Goal: Connect with others: Establish contact or relationships with other users

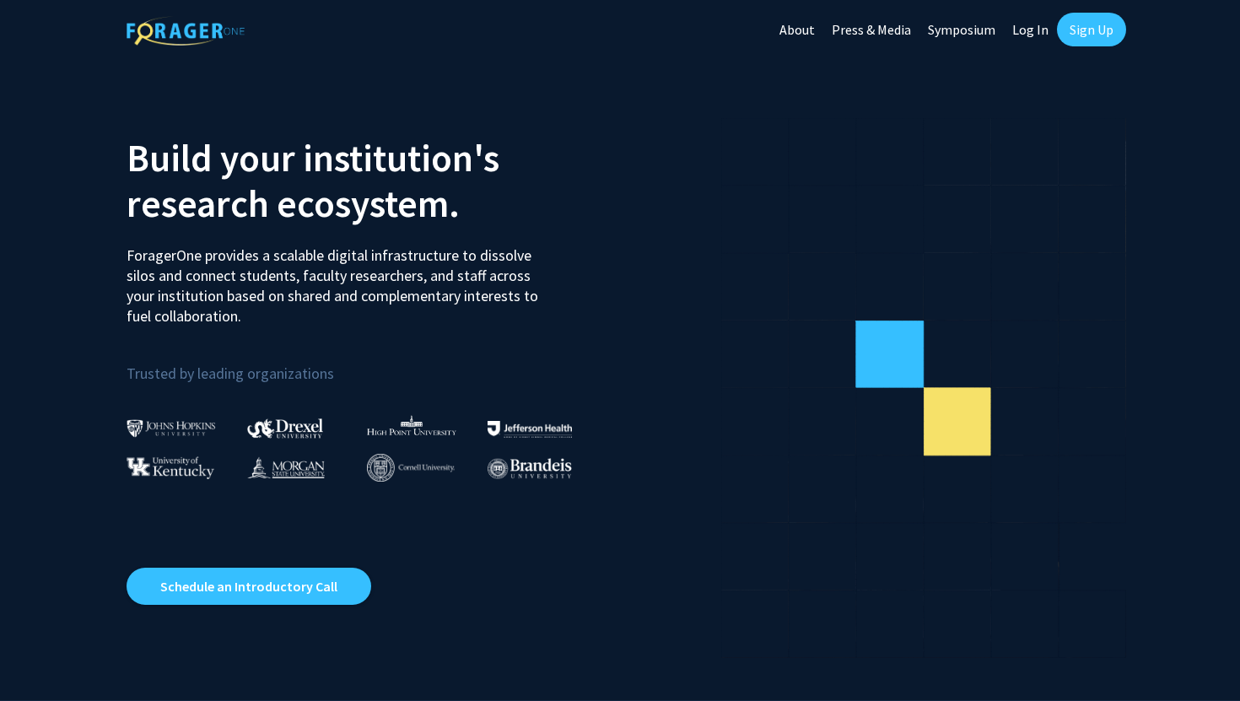
click at [1035, 37] on link "Log In" at bounding box center [1030, 29] width 53 height 59
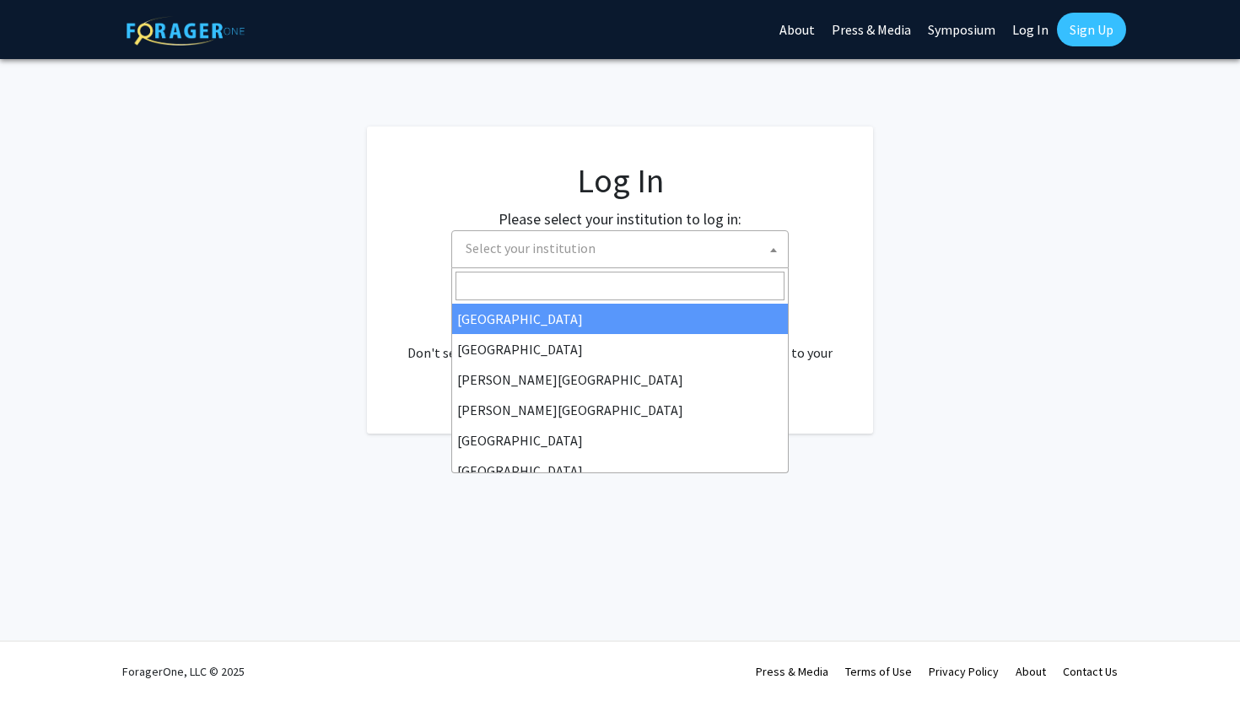
click at [689, 249] on span "Select your institution" at bounding box center [623, 248] width 329 height 35
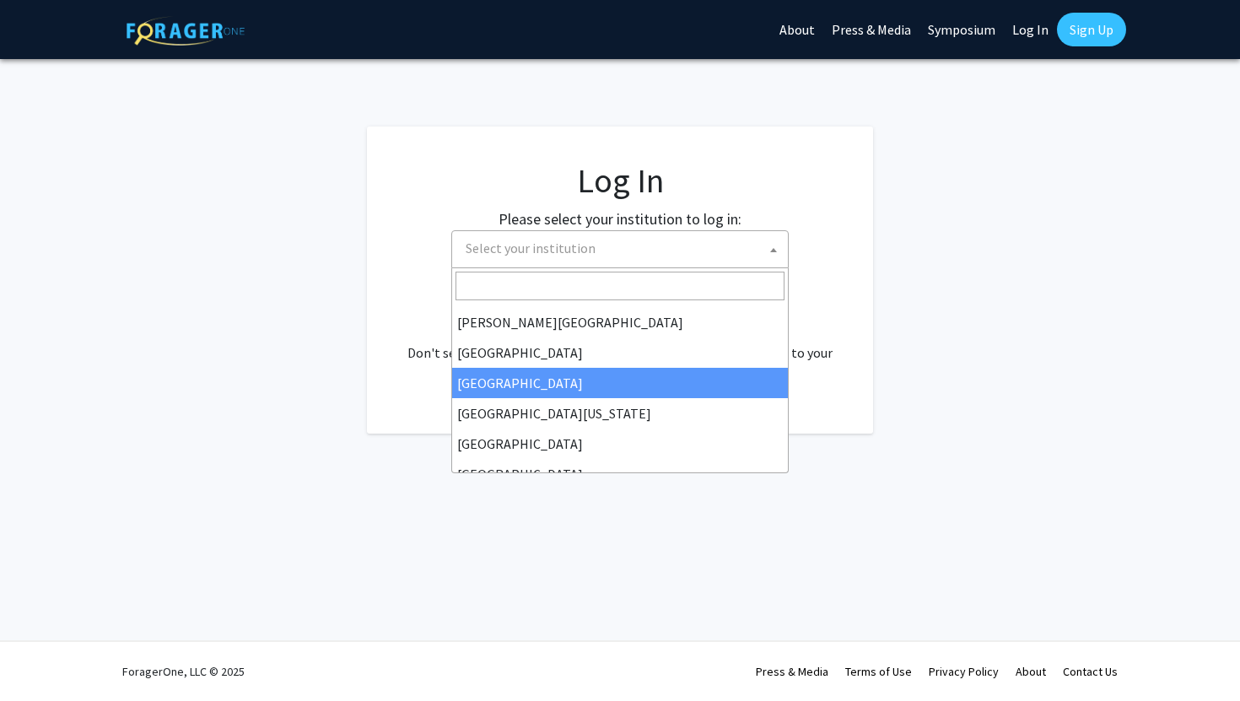
scroll to position [92, 0]
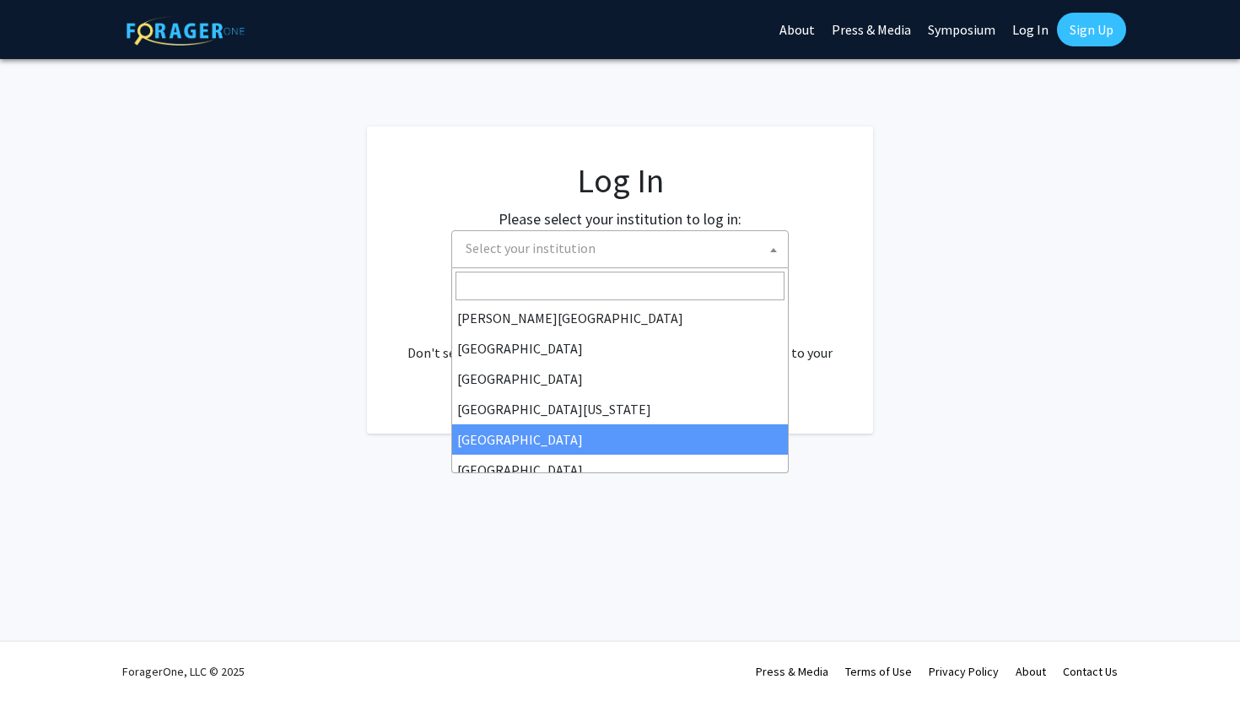
select select "12"
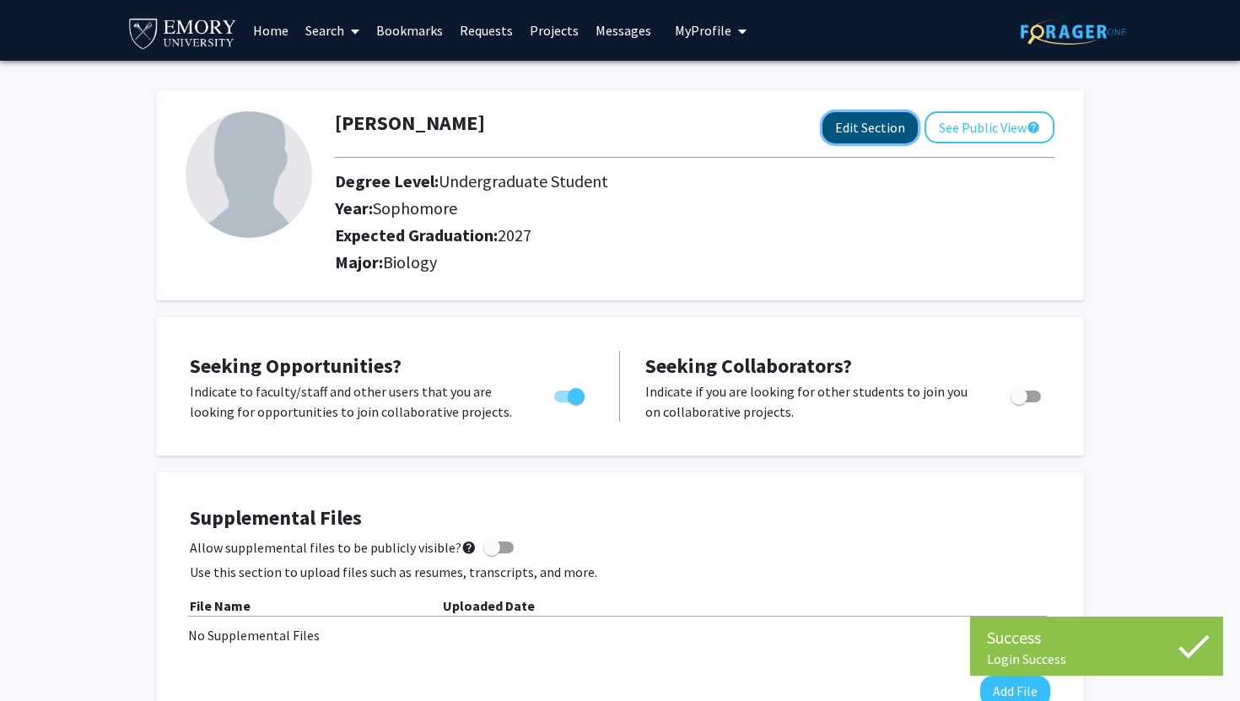
click at [856, 126] on button "Edit Section" at bounding box center [870, 127] width 95 height 31
select select "sophomore"
select select "2027"
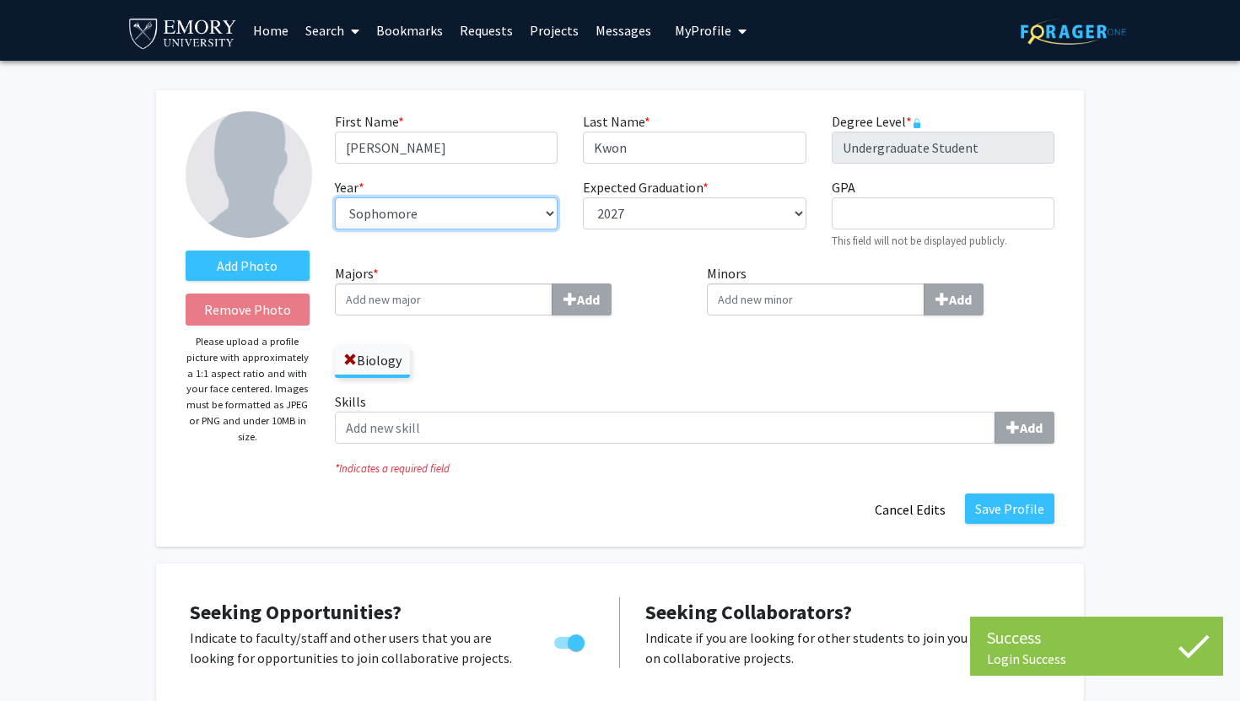
click at [484, 222] on select "--- First-year Sophomore Junior Senior Postbaccalaureate Certificate" at bounding box center [446, 213] width 223 height 32
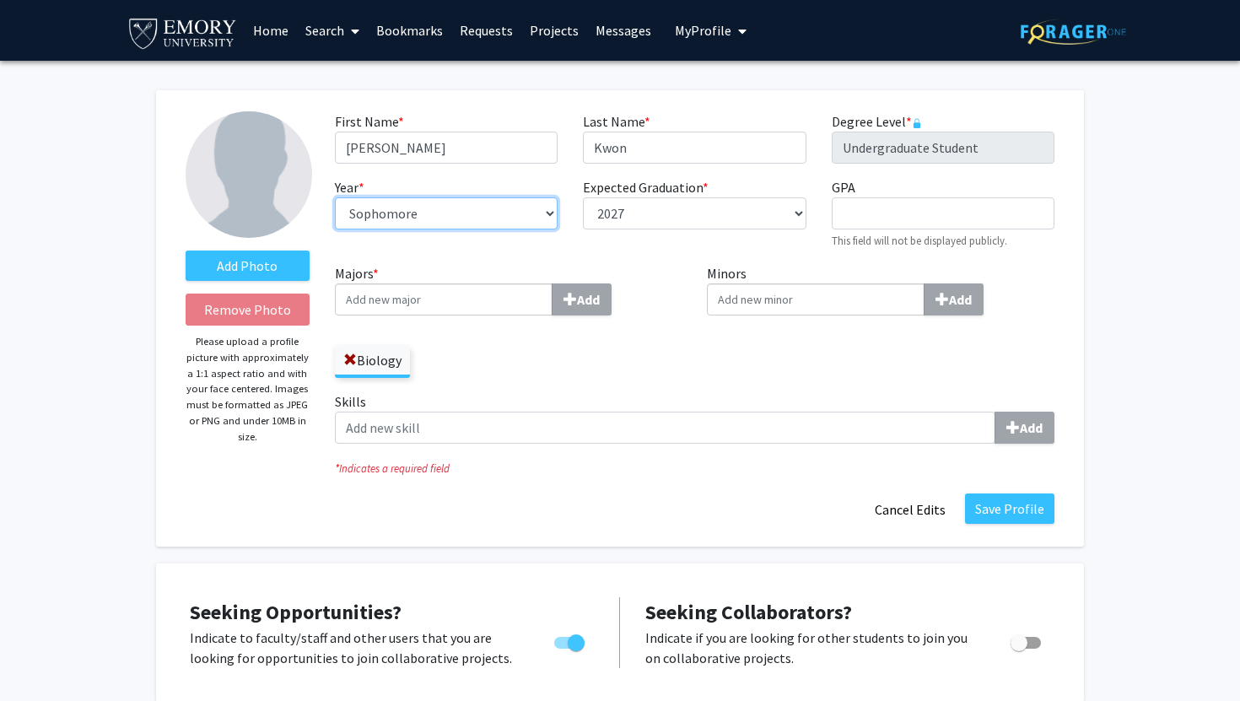
select select "junior"
click at [335, 197] on select "--- First-year Sophomore Junior Senior Postbaccalaureate Certificate" at bounding box center [446, 213] width 223 height 32
click at [599, 252] on div "First Name * required Chloe Last Name * required Kwon Degree Level * required U…" at bounding box center [694, 187] width 745 height 152
click at [991, 517] on button "Save Profile" at bounding box center [1009, 509] width 89 height 30
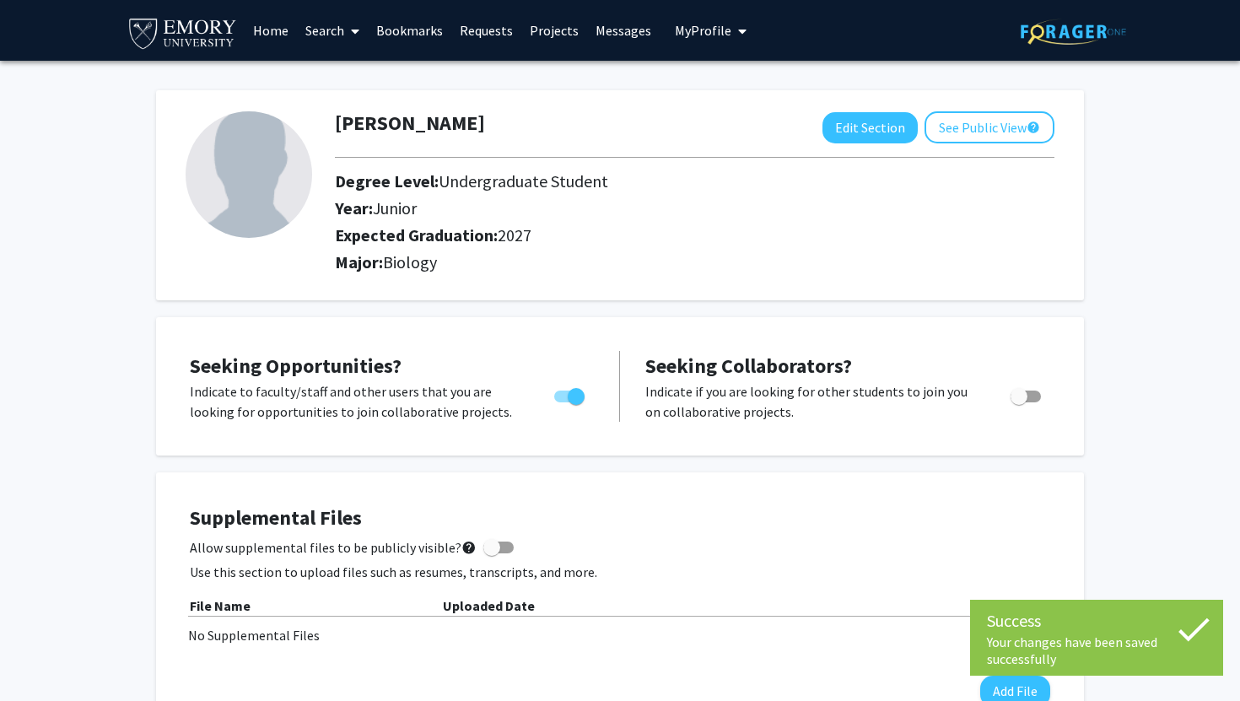
click at [342, 39] on link "Search" at bounding box center [332, 30] width 71 height 59
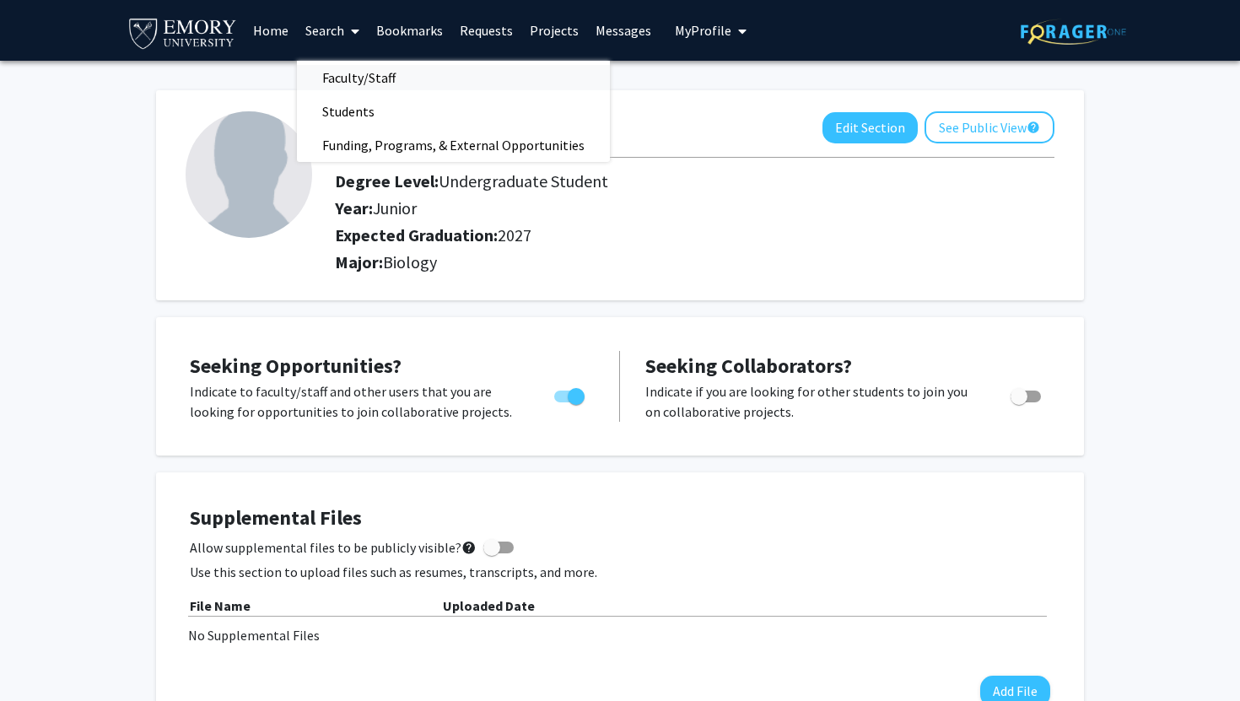
click at [376, 74] on span "Faculty/Staff" at bounding box center [359, 78] width 124 height 34
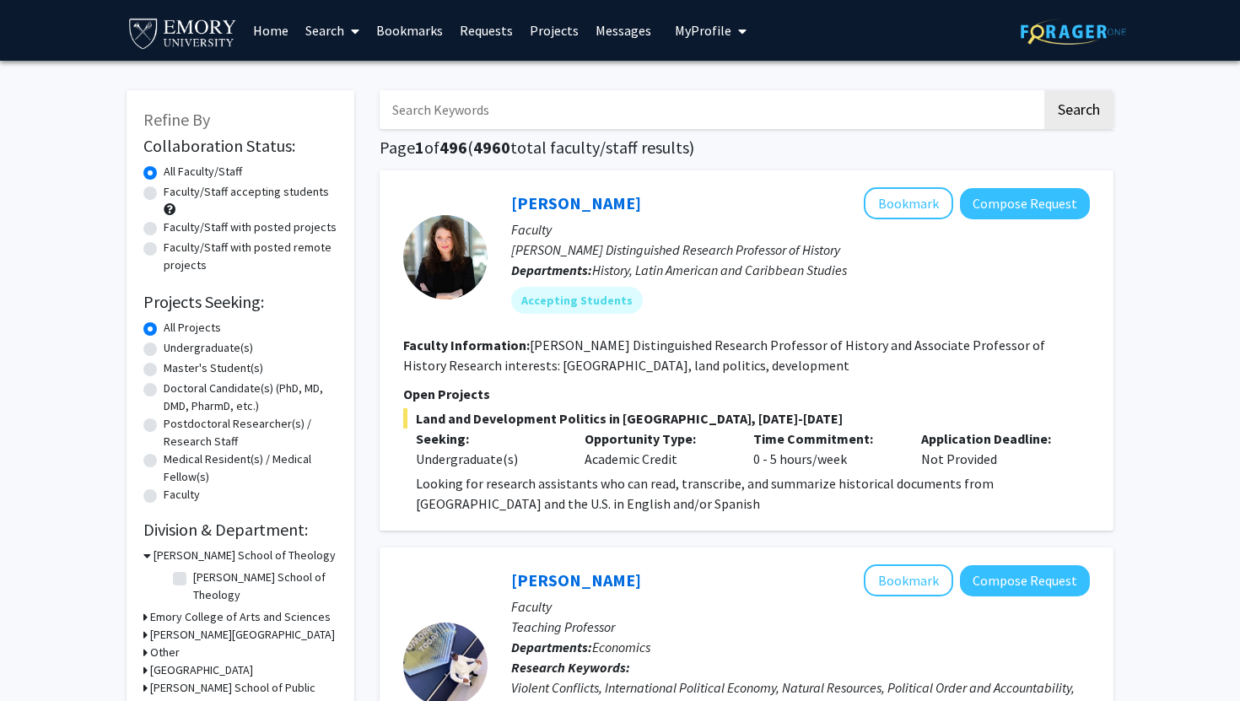
click at [284, 200] on label "Faculty/Staff accepting students" at bounding box center [246, 192] width 165 height 18
click at [175, 194] on input "Faculty/Staff accepting students" at bounding box center [169, 188] width 11 height 11
radio input "true"
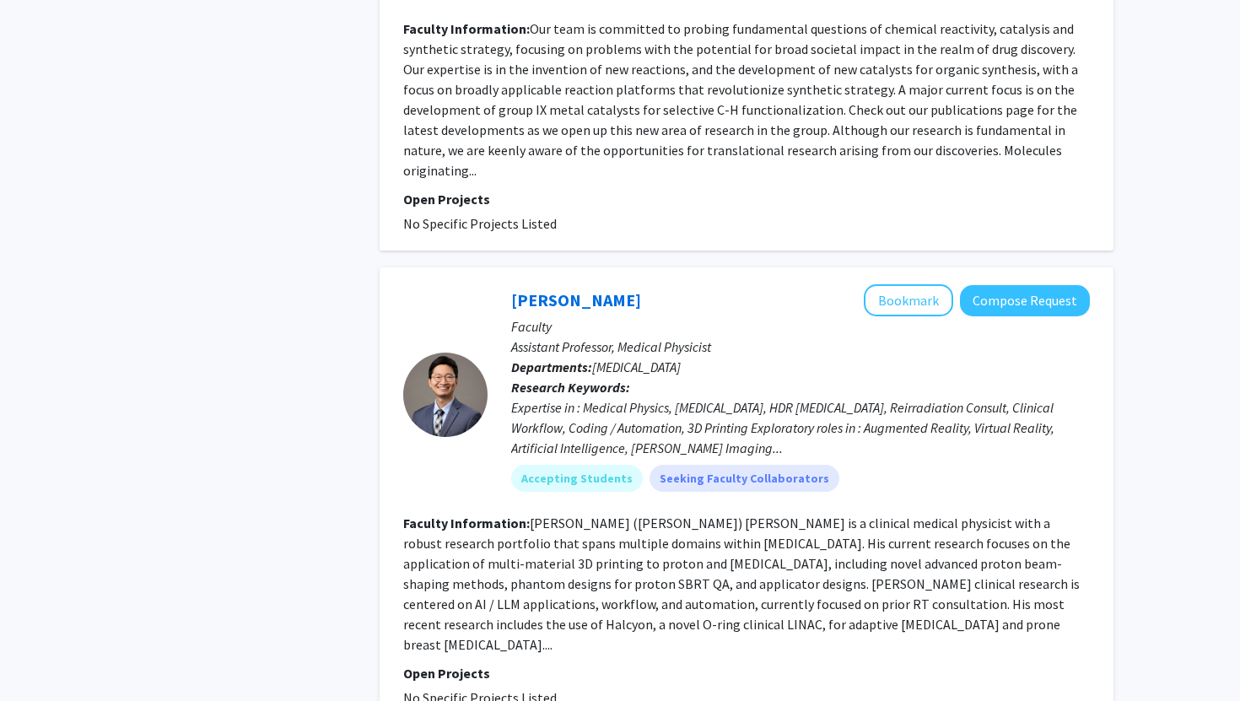
scroll to position [4548, 0]
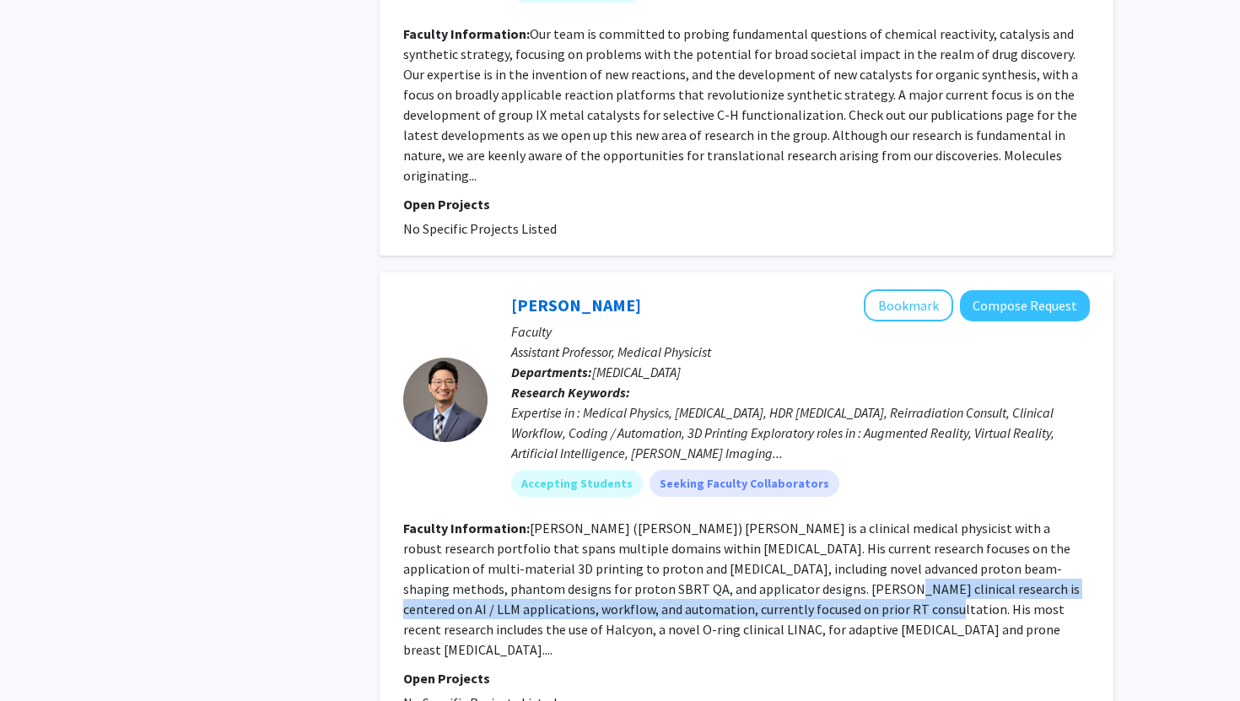
drag, startPoint x: 678, startPoint y: 501, endPoint x: 703, endPoint y: 527, distance: 35.2
click at [703, 527] on fg-read-more "Dr. Suk Whan (Paul) Yoon is a clinical medical physicist with a robust research…" at bounding box center [741, 589] width 677 height 138
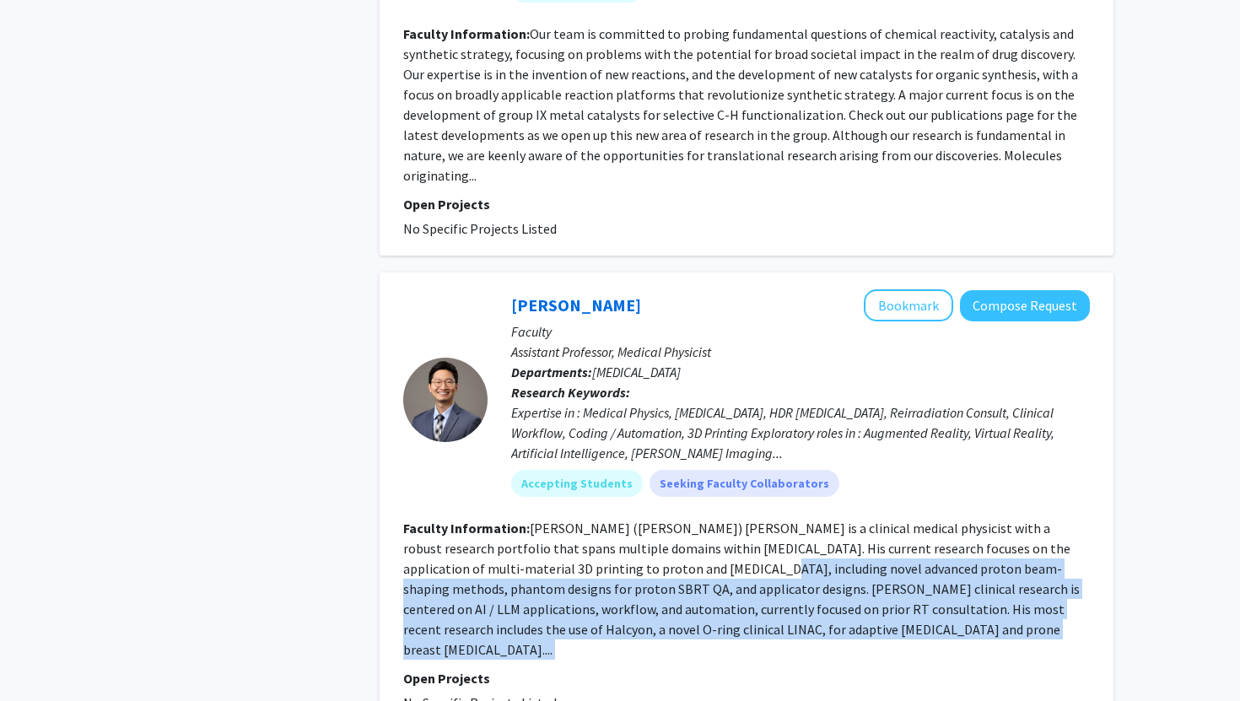
drag, startPoint x: 628, startPoint y: 494, endPoint x: 770, endPoint y: 564, distance: 157.7
click at [770, 564] on fg-search-faculty "Suk Yoon Bookmark Compose Request Faculty Assistant Professor, Medical Physicis…" at bounding box center [746, 501] width 687 height 424
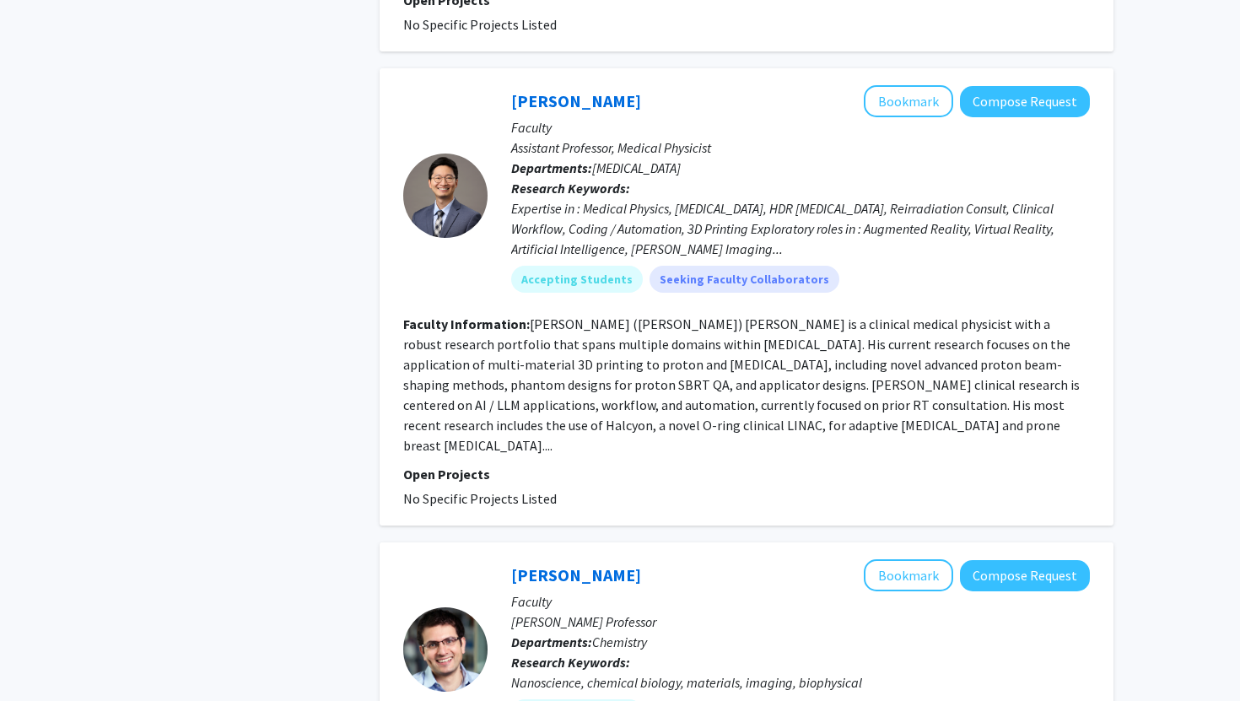
scroll to position [4974, 0]
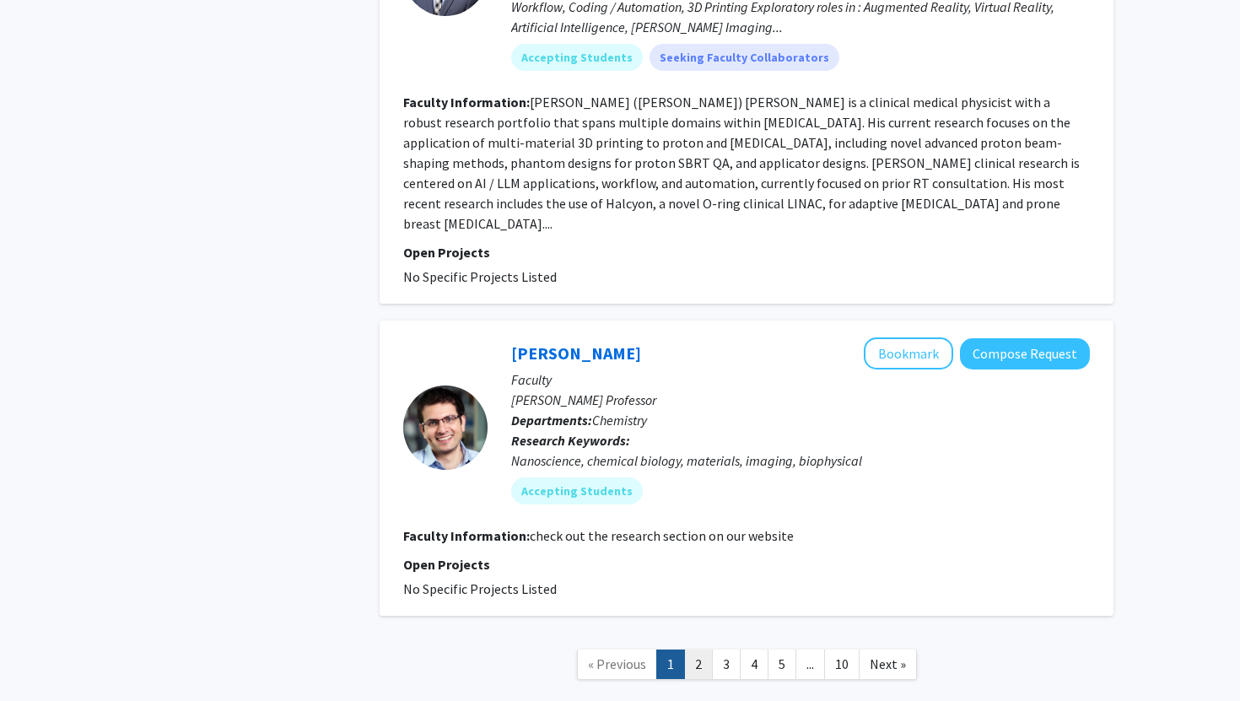
click at [700, 650] on link "2" at bounding box center [698, 665] width 29 height 30
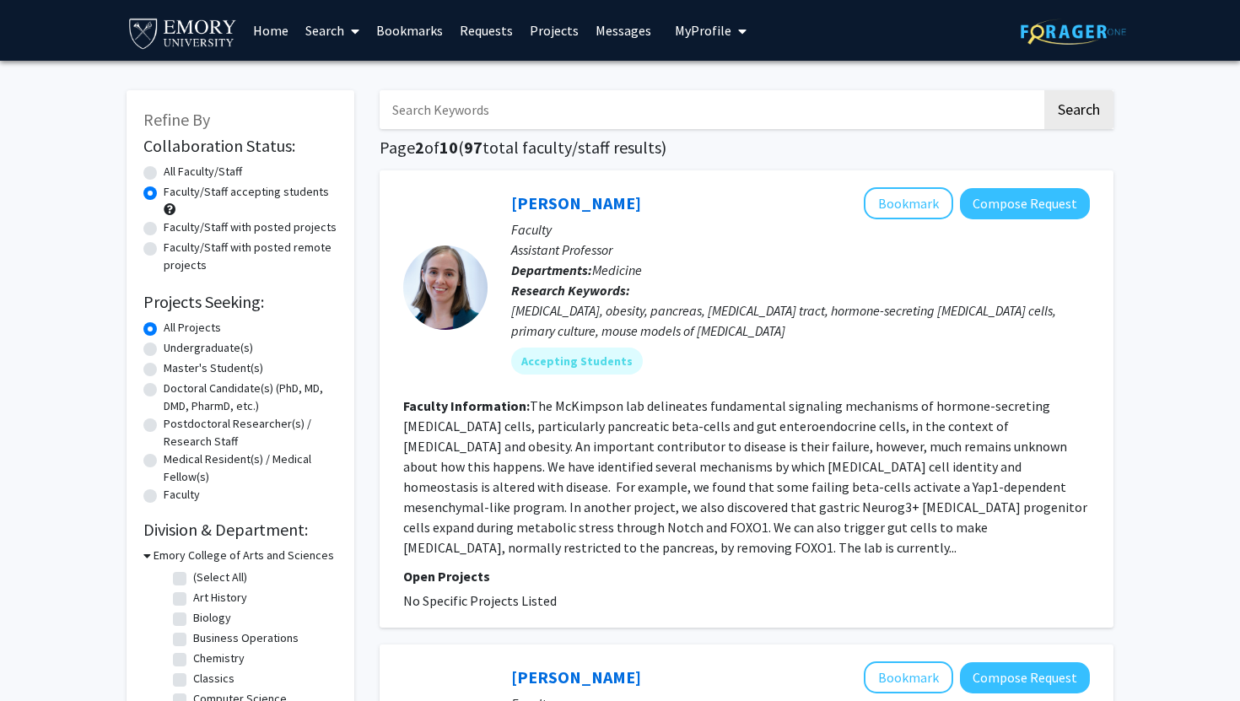
click at [587, 125] on input "Search Keywords" at bounding box center [711, 109] width 662 height 39
type input "clinical"
click at [1045, 90] on button "Search" at bounding box center [1079, 109] width 69 height 39
radio input "true"
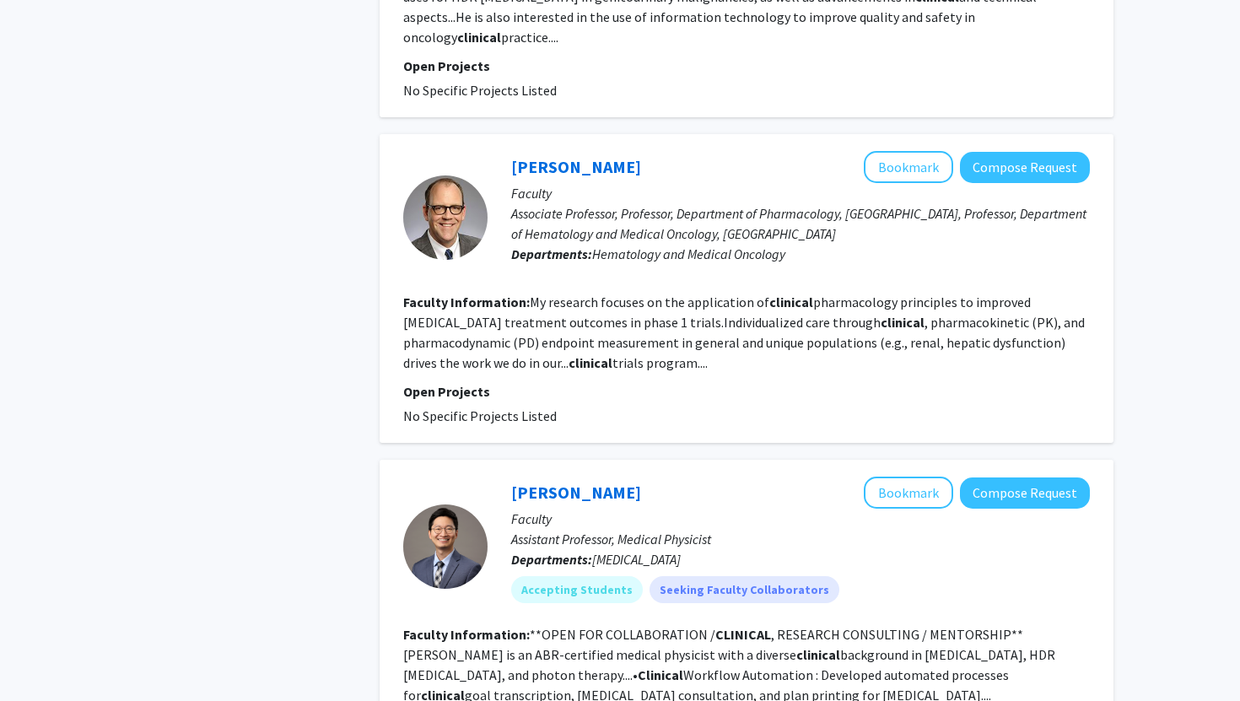
scroll to position [2189, 0]
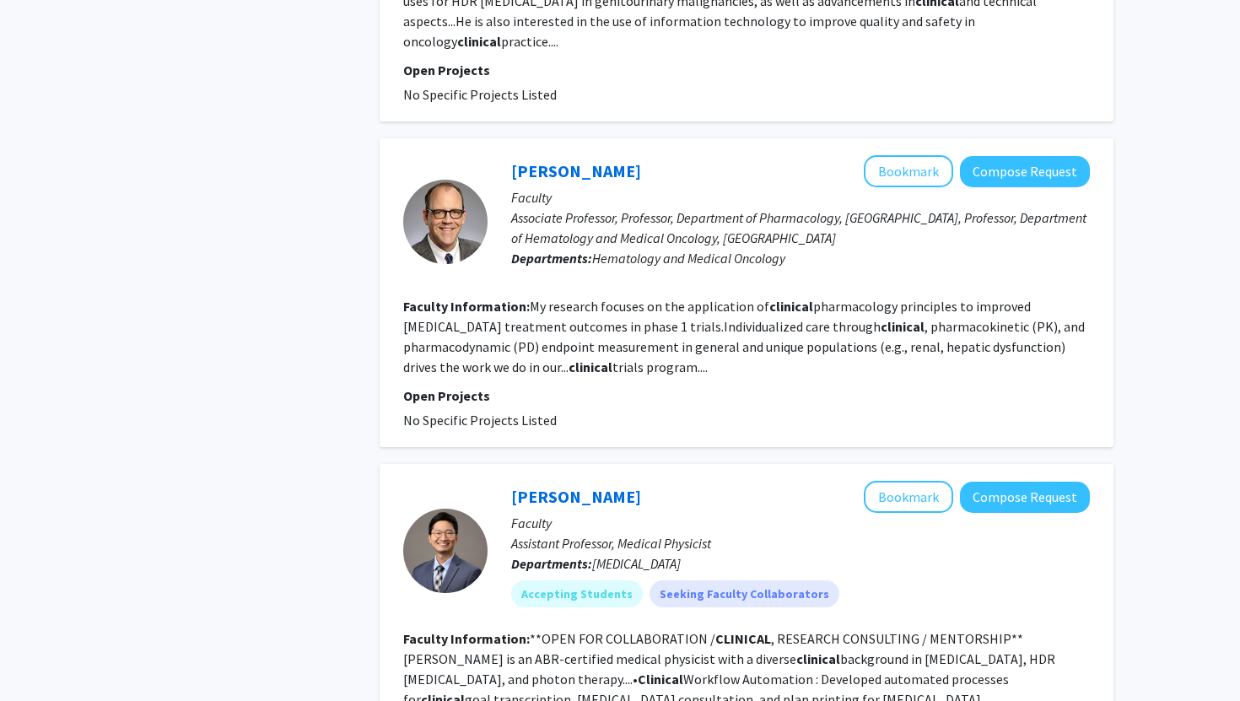
click at [460, 544] on div at bounding box center [445, 551] width 84 height 84
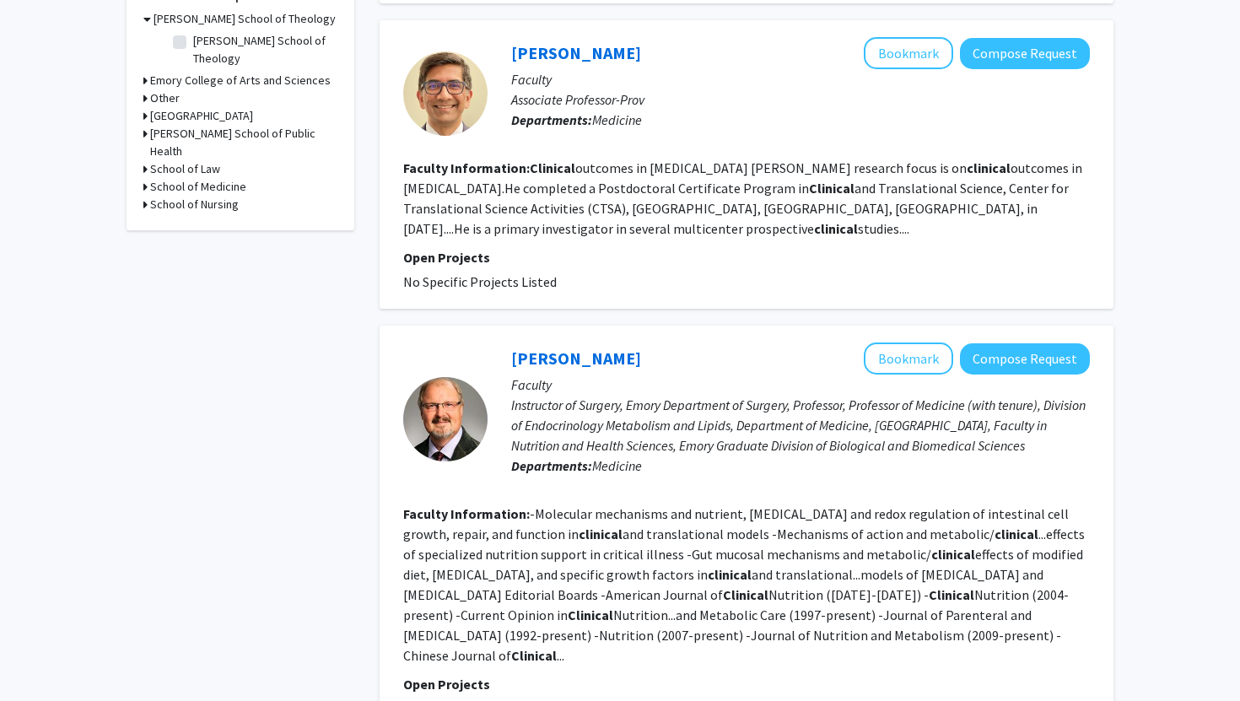
scroll to position [0, 0]
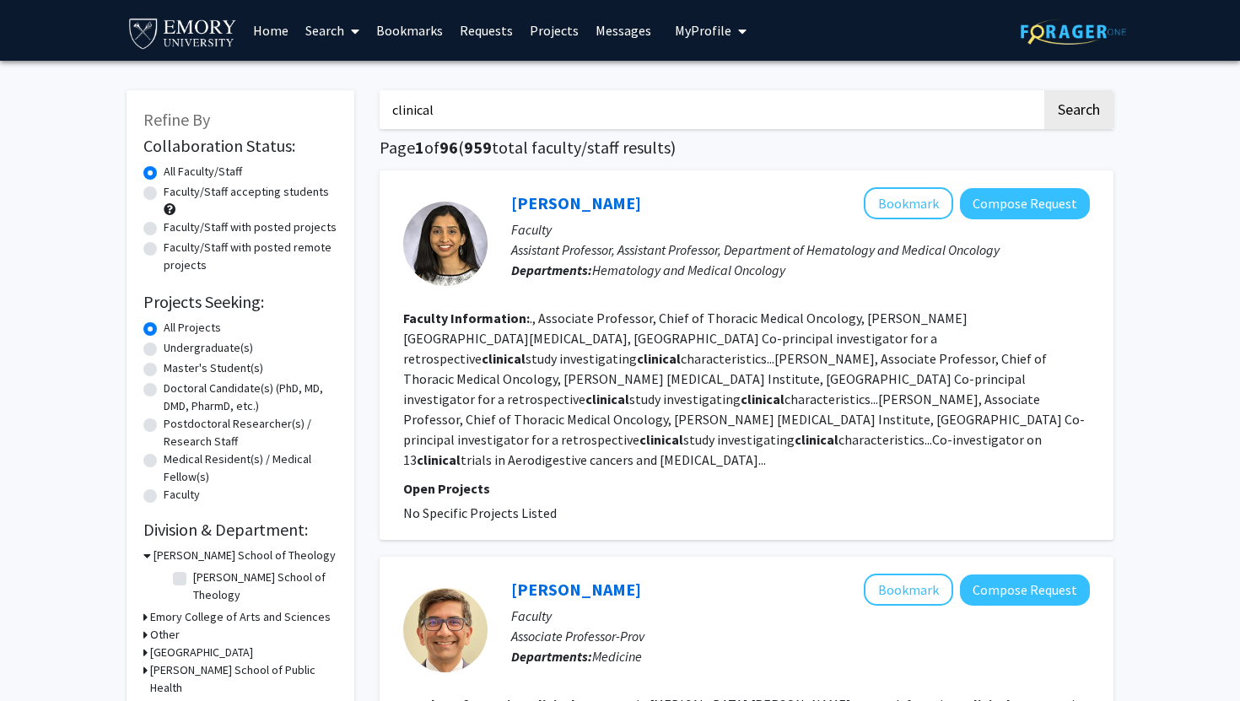
click at [264, 186] on label "Faculty/Staff accepting students" at bounding box center [246, 192] width 165 height 18
click at [175, 186] on input "Faculty/Staff accepting students" at bounding box center [169, 188] width 11 height 11
radio input "true"
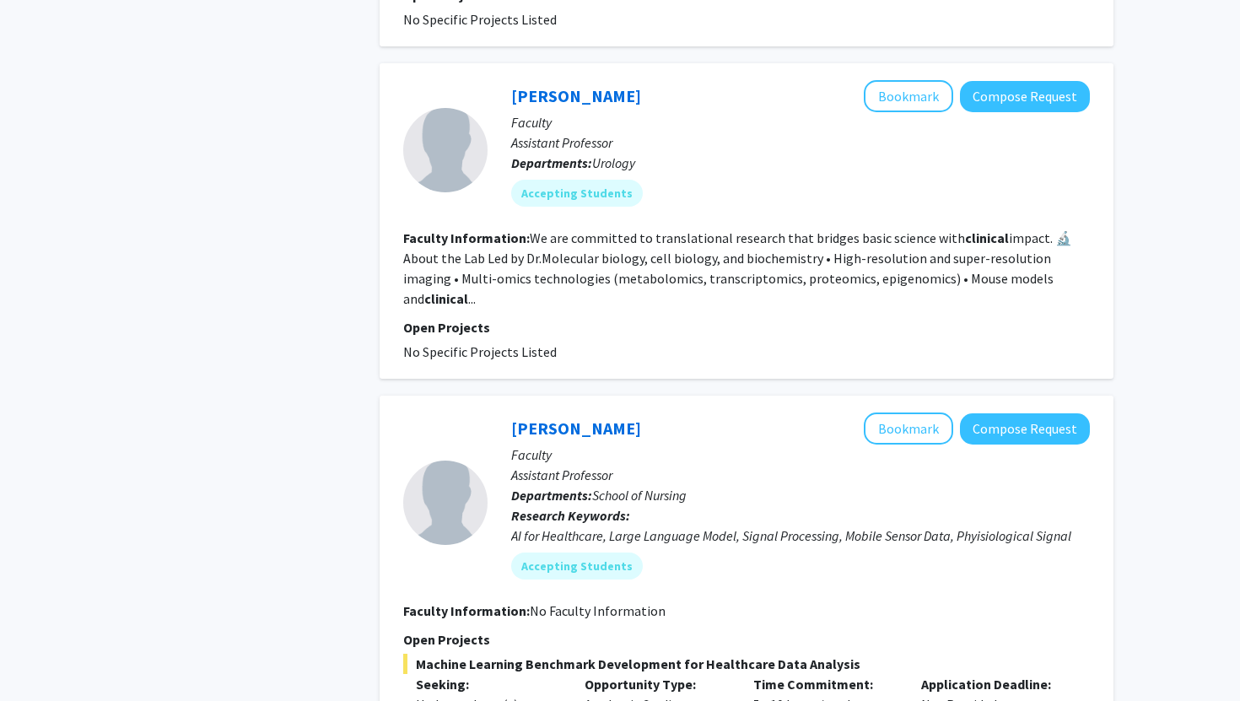
scroll to position [1686, 0]
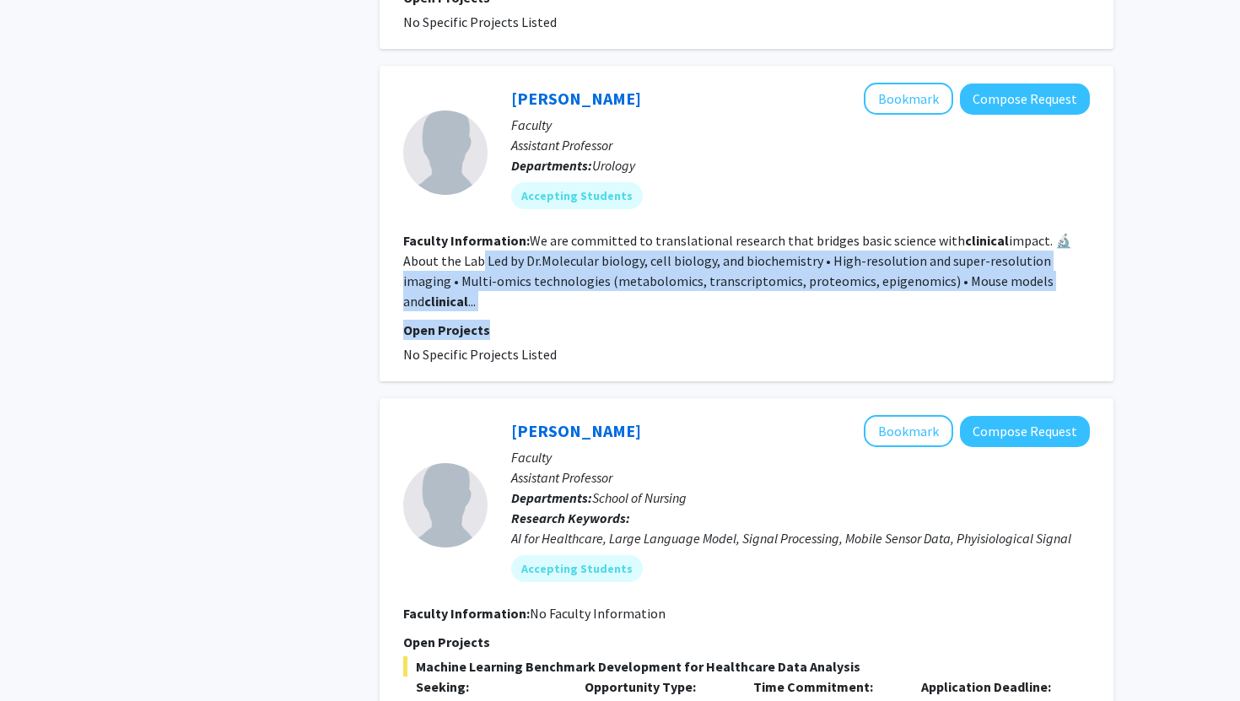
drag, startPoint x: 440, startPoint y: 246, endPoint x: 524, endPoint y: 293, distance: 96.0
click at [524, 293] on fg-search-faculty "Jianhua Xiong Bookmark Compose Request Faculty Assistant Professor Departments:…" at bounding box center [746, 224] width 687 height 282
click at [517, 267] on fg-read-more "We are committed to translational research that bridges basic science with clin…" at bounding box center [737, 271] width 669 height 78
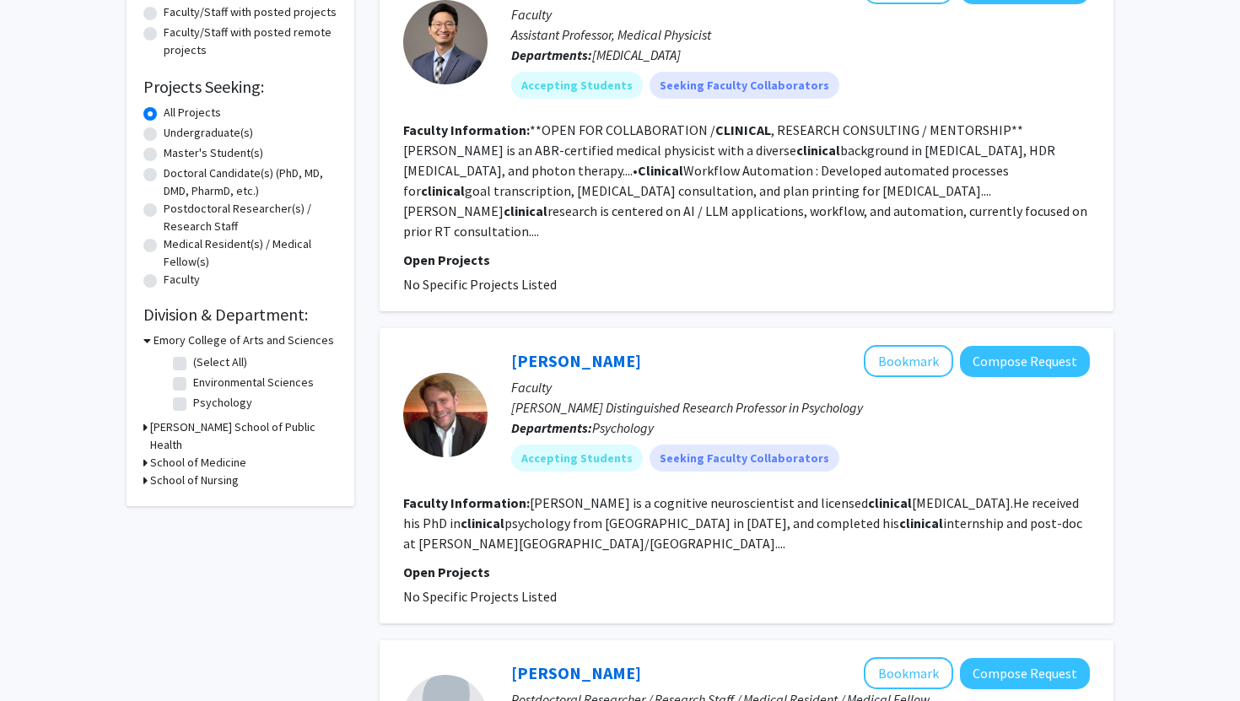
scroll to position [217, 0]
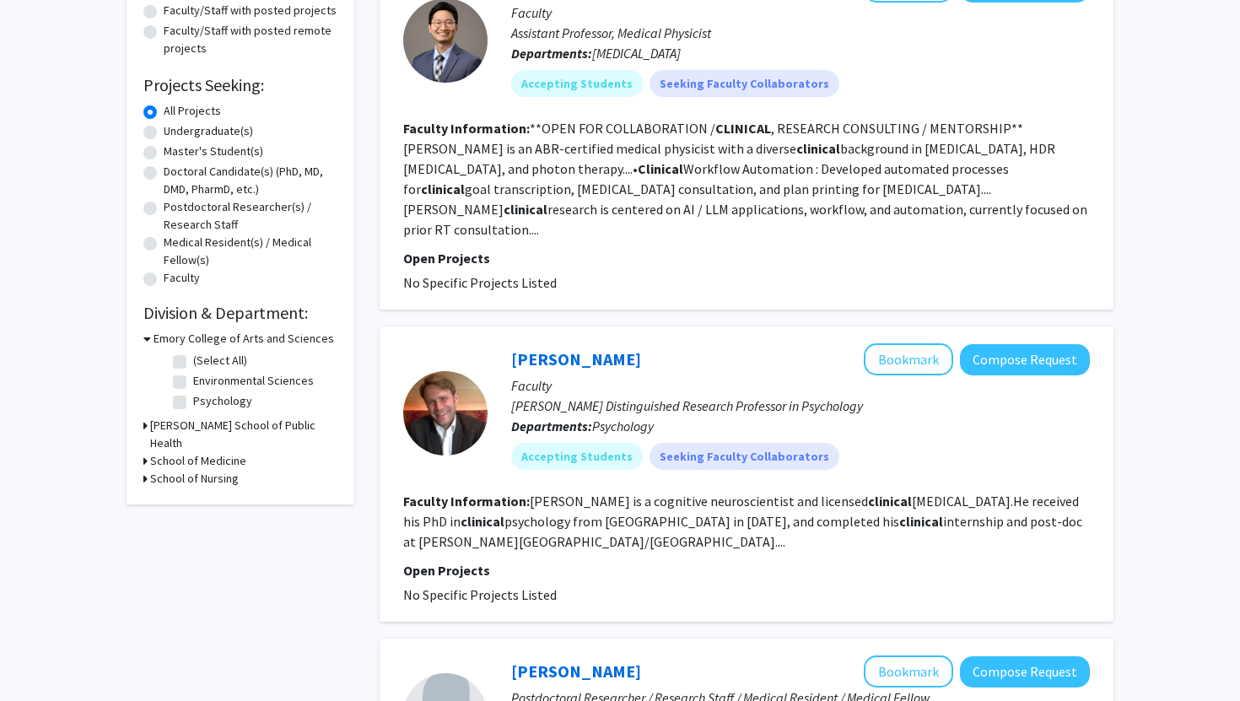
drag, startPoint x: 714, startPoint y: 497, endPoint x: 714, endPoint y: 510, distance: 12.7
click at [714, 510] on section "Faculty Information: Treadway is a cognitive neuroscientist and licensed clinic…" at bounding box center [746, 521] width 687 height 61
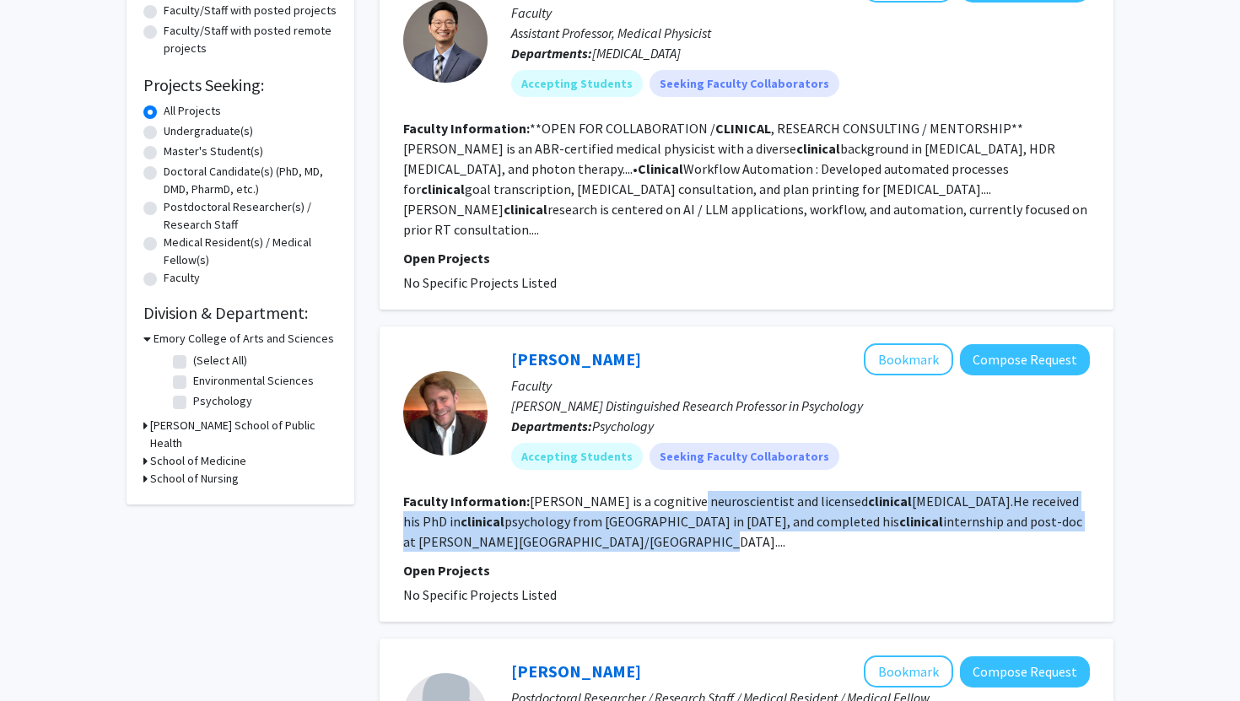
drag, startPoint x: 686, startPoint y: 488, endPoint x: 697, endPoint y: 521, distance: 34.7
click at [697, 521] on section "Faculty Information: Treadway is a cognitive neuroscientist and licensed clinic…" at bounding box center [746, 521] width 687 height 61
drag, startPoint x: 661, startPoint y: 487, endPoint x: 661, endPoint y: 544, distance: 57.4
click at [661, 544] on fg-search-faculty "Michael Treadway Bookmark Compose Request Faculty Winship Distinguished Researc…" at bounding box center [746, 474] width 687 height 262
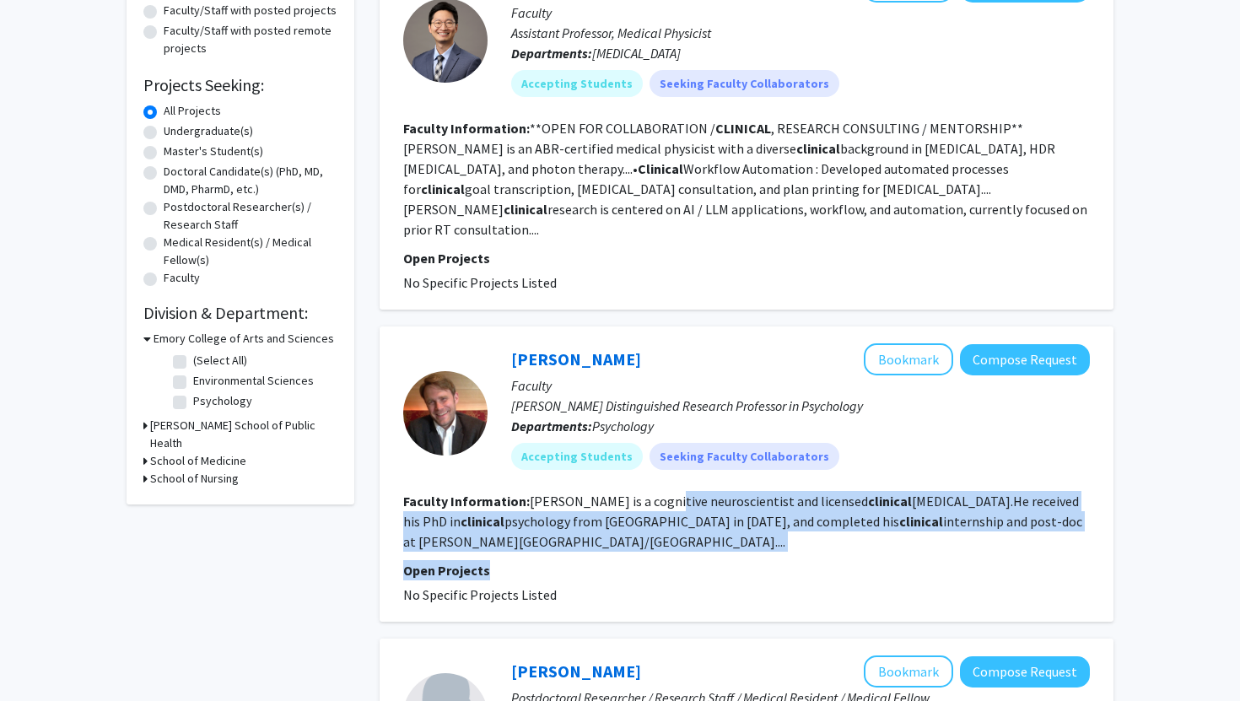
click at [661, 560] on p "Open Projects" at bounding box center [746, 570] width 687 height 20
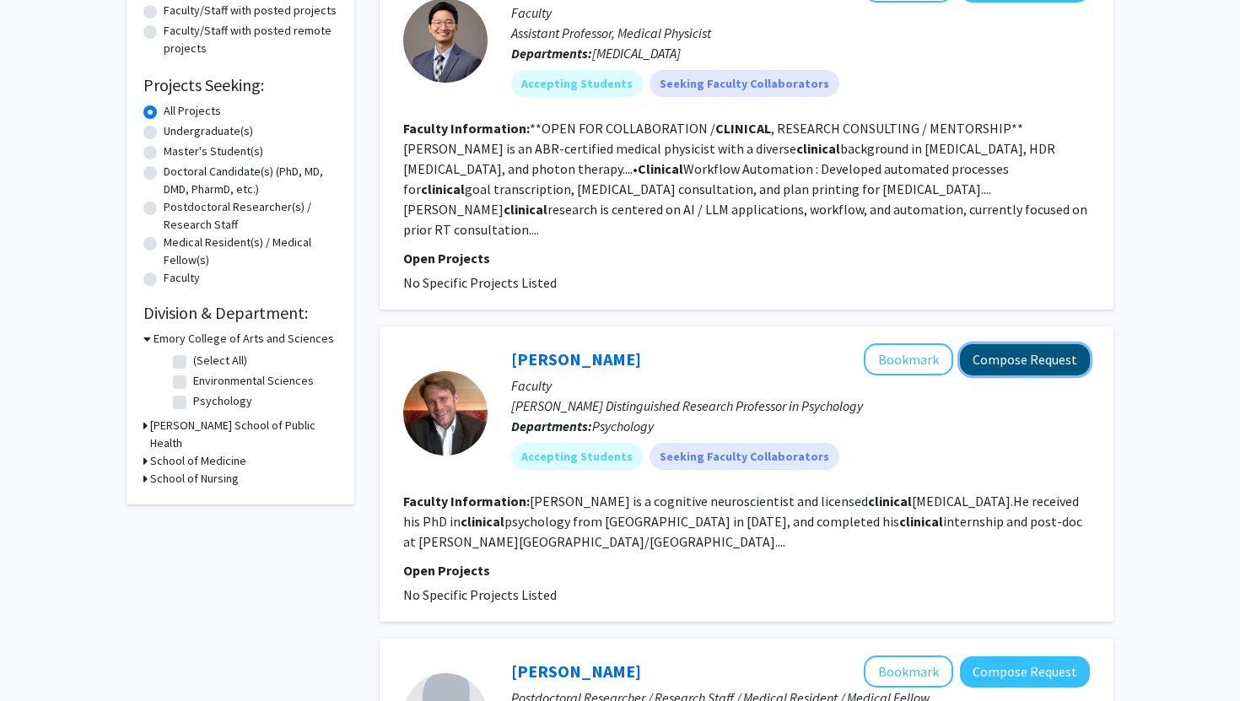
click at [1033, 344] on button "Compose Request" at bounding box center [1025, 359] width 130 height 31
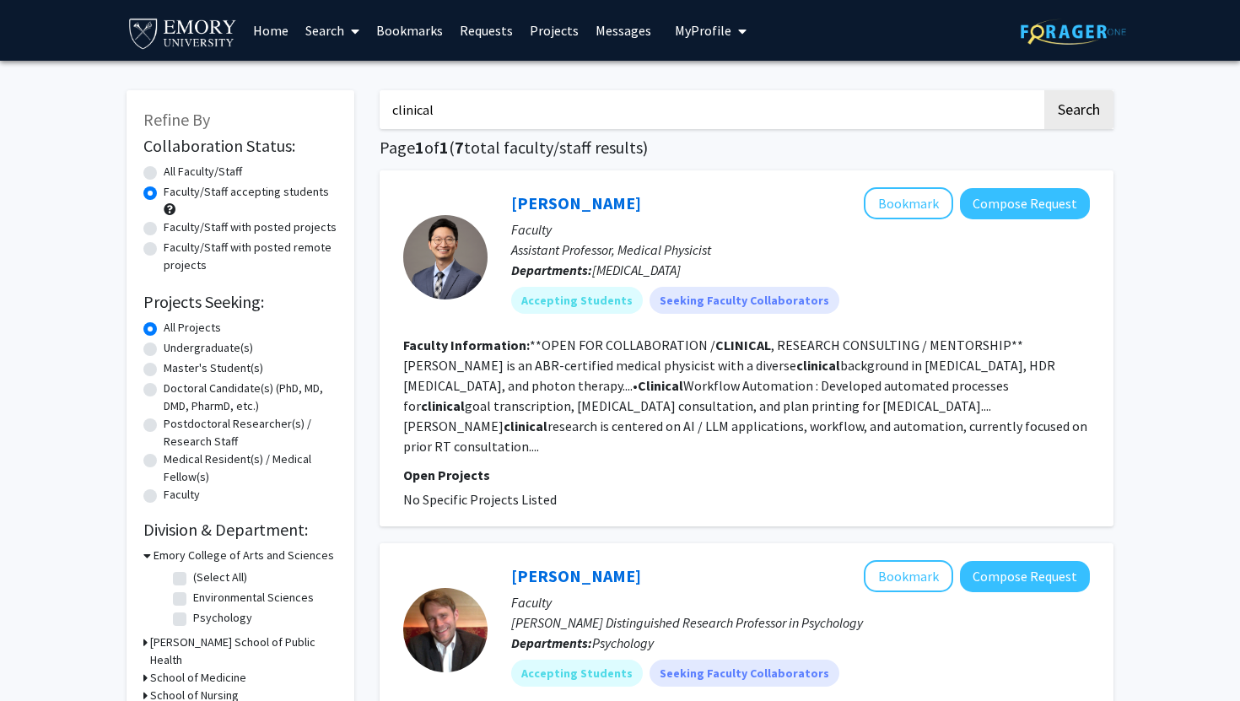
drag, startPoint x: 439, startPoint y: 105, endPoint x: 365, endPoint y: 105, distance: 73.4
type input "radiology"
click at [1045, 90] on button "Search" at bounding box center [1079, 109] width 69 height 39
radio input "true"
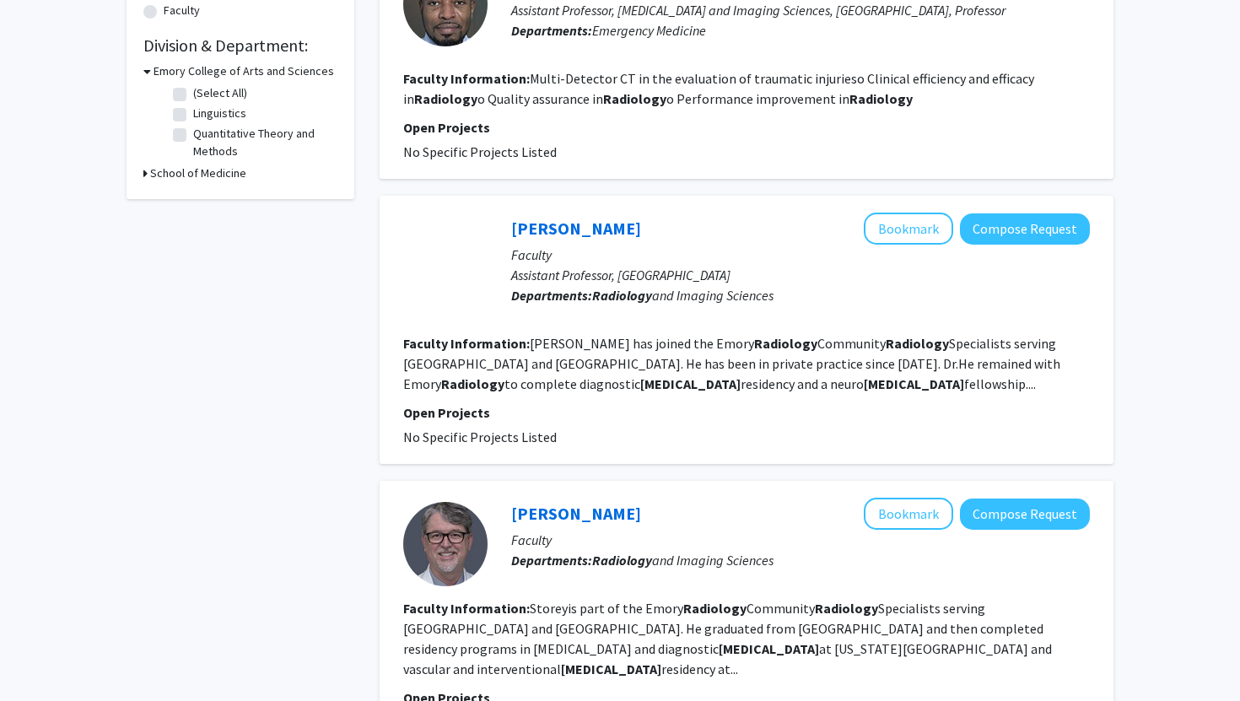
scroll to position [488, 0]
